Goal: Information Seeking & Learning: Learn about a topic

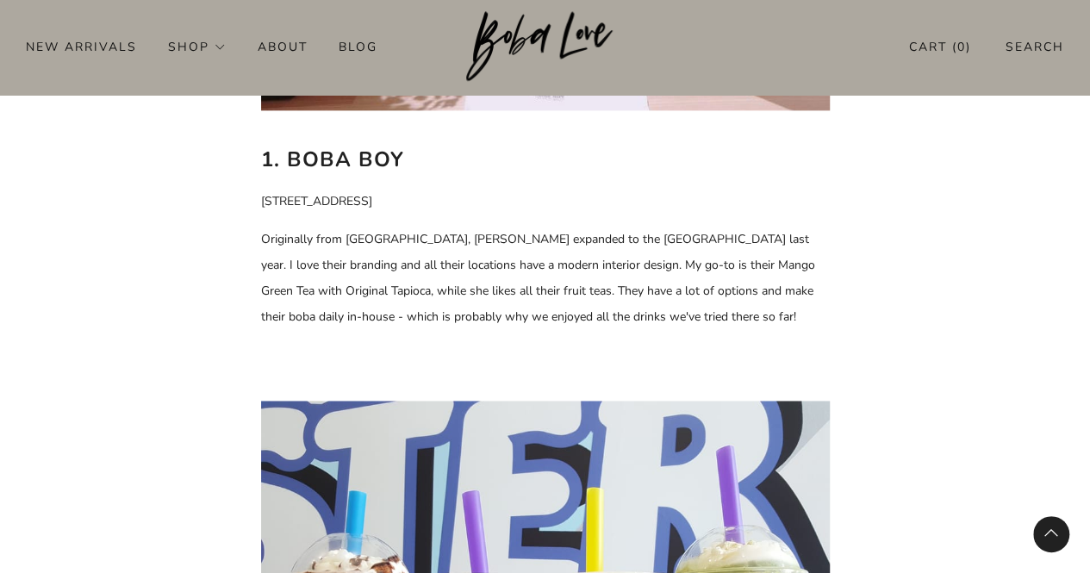
scroll to position [1120, 0]
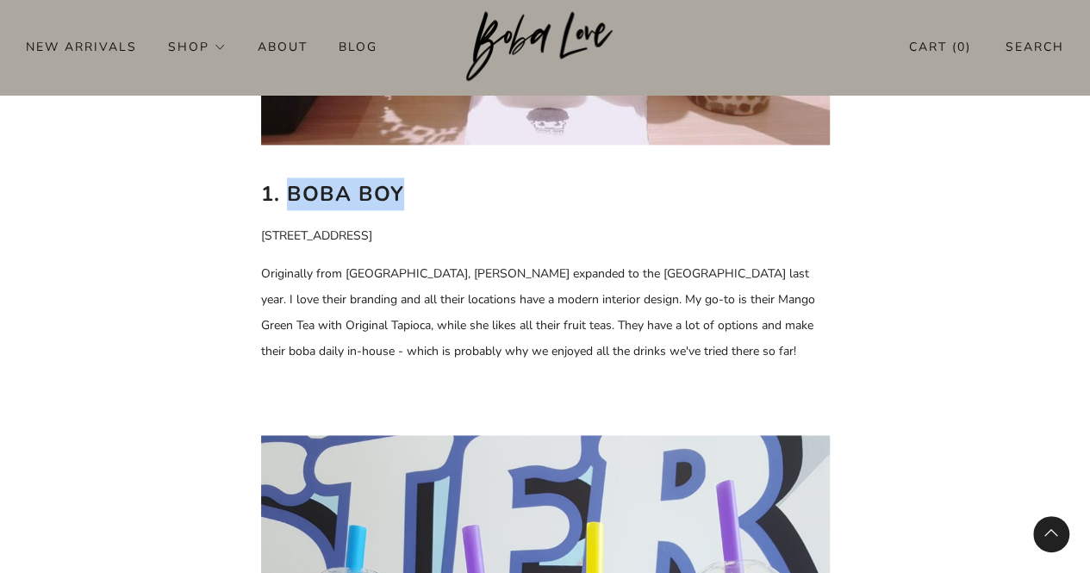
drag, startPoint x: 286, startPoint y: 189, endPoint x: 483, endPoint y: 184, distance: 196.6
click at [483, 184] on h2 "1. Boba Boy" at bounding box center [545, 194] width 569 height 33
copy b "Boba Boy"
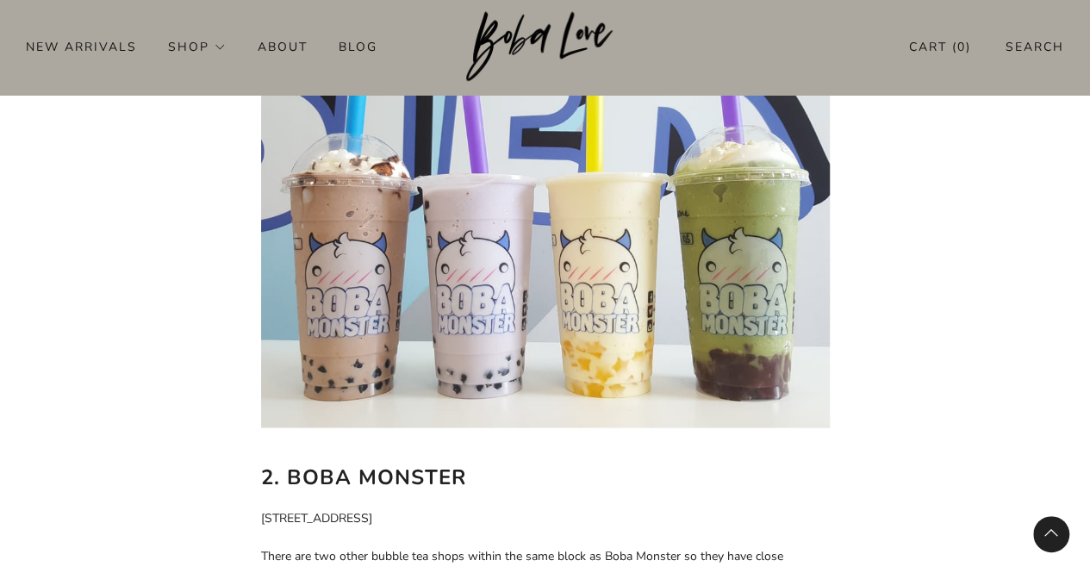
scroll to position [1637, 0]
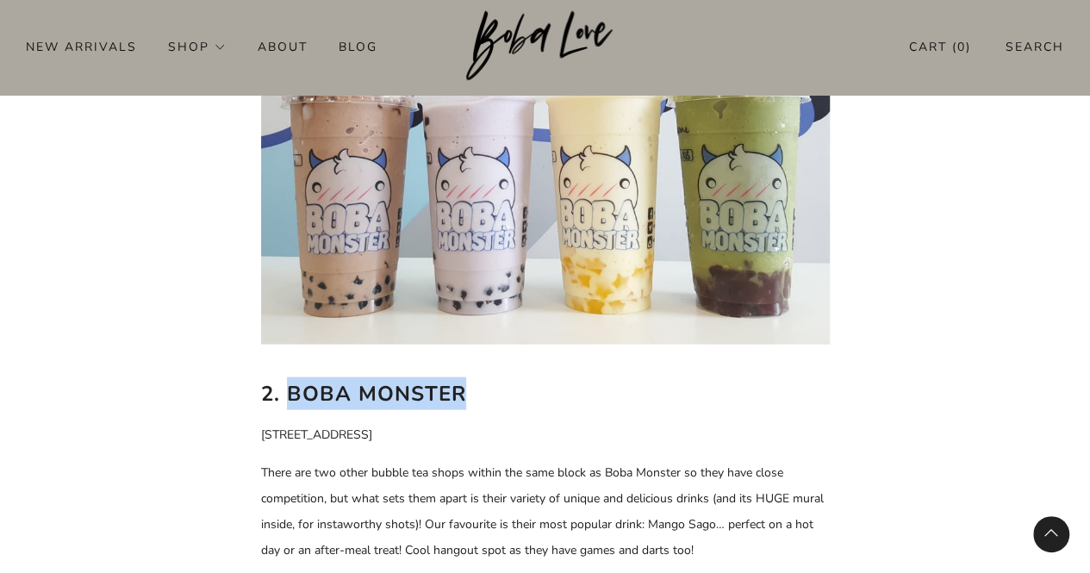
drag, startPoint x: 290, startPoint y: 394, endPoint x: 470, endPoint y: 393, distance: 180.1
click at [470, 393] on h2 "2. Boba Monster" at bounding box center [545, 393] width 569 height 33
copy b "Boba Monster"
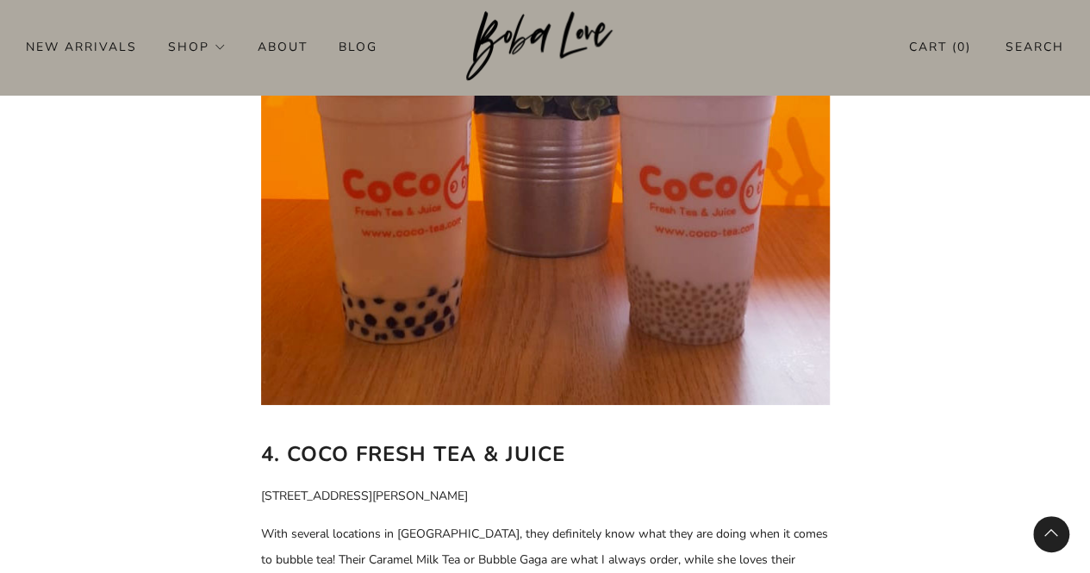
scroll to position [3189, 0]
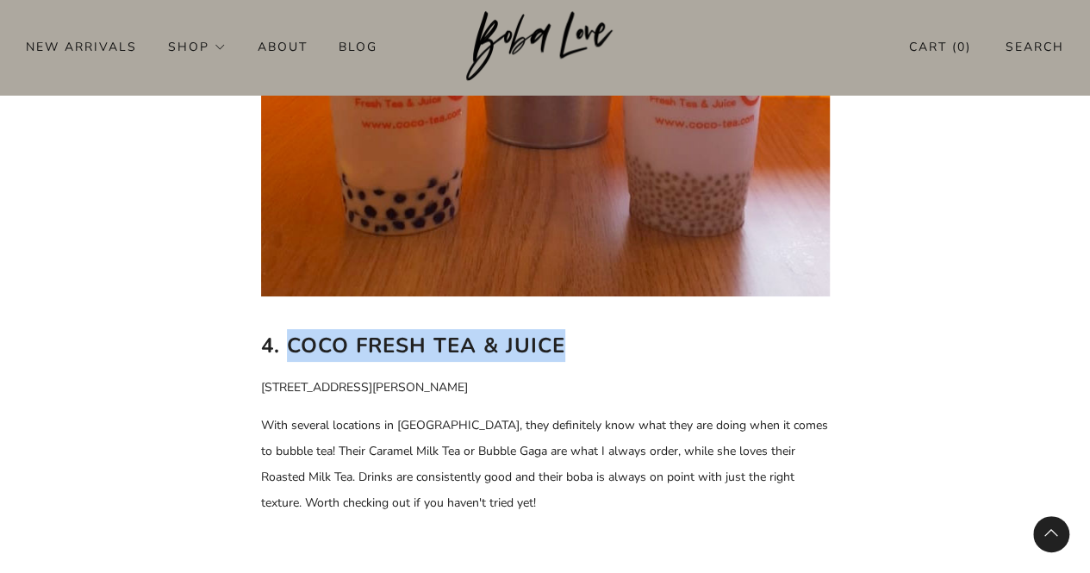
drag, startPoint x: 288, startPoint y: 342, endPoint x: 631, endPoint y: 357, distance: 343.3
click at [631, 357] on h2 "4. CoCo Fresh Tea & Juice" at bounding box center [545, 345] width 569 height 33
copy b "CoCo Fresh Tea & Juice"
